Goal: Information Seeking & Learning: Learn about a topic

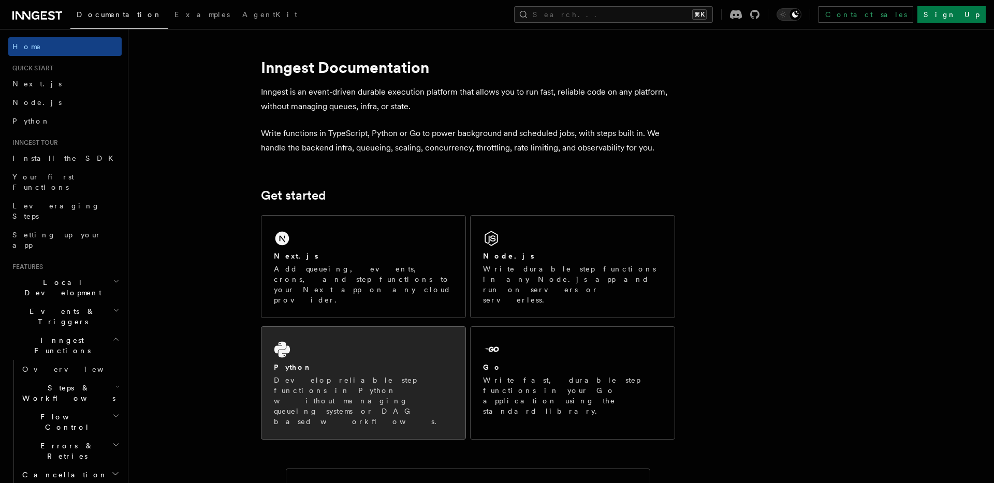
click at [373, 362] on div "Python" at bounding box center [363, 367] width 179 height 11
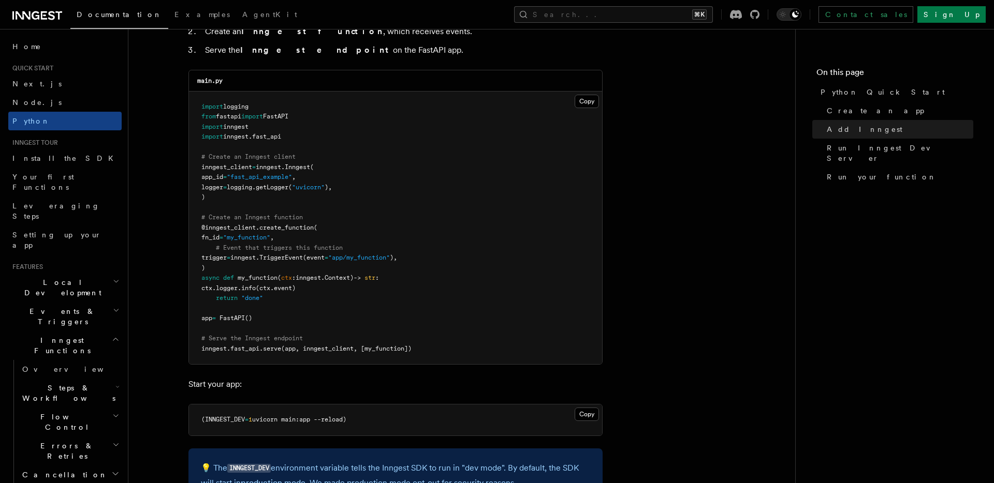
scroll to position [704, 0]
click at [94, 379] on h2 "Steps & Workflows" at bounding box center [70, 393] width 104 height 29
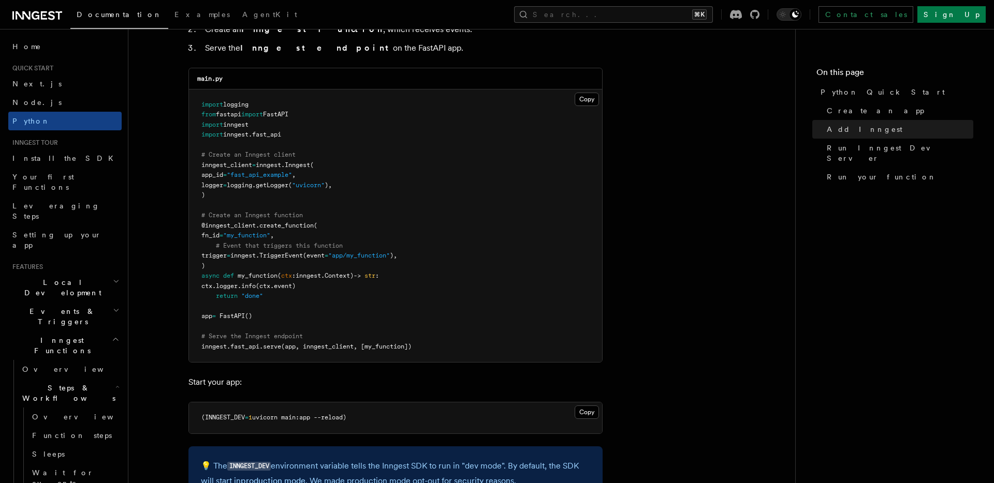
click at [95, 379] on h2 "Steps & Workflows" at bounding box center [70, 393] width 104 height 29
click at [231, 335] on span "# Serve the Inngest endpoint" at bounding box center [251, 336] width 101 height 7
